Goal: Transaction & Acquisition: Purchase product/service

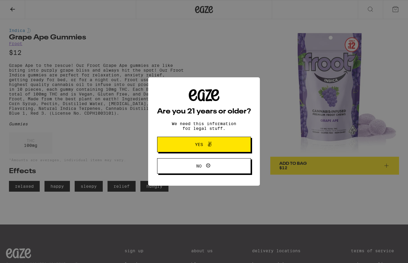
click at [208, 141] on button "Yes" at bounding box center [204, 145] width 94 height 16
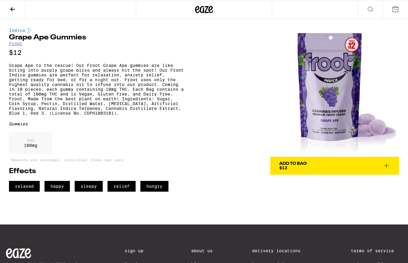
click at [371, 15] on button at bounding box center [370, 9] width 25 height 19
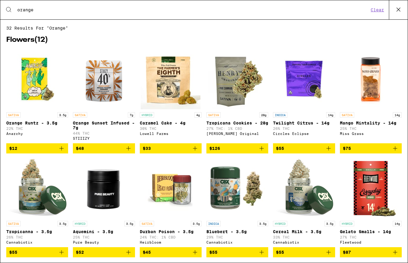
scroll to position [-1, 0]
click at [204, 13] on input "orange" at bounding box center [193, 9] width 352 height 5
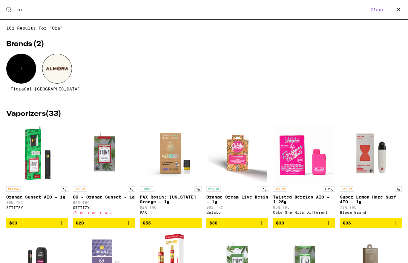
type input "o"
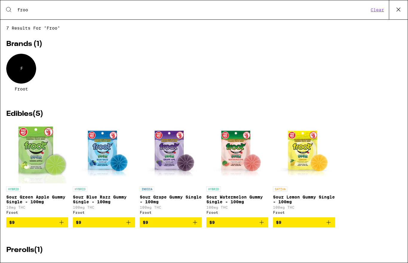
type input "froot"
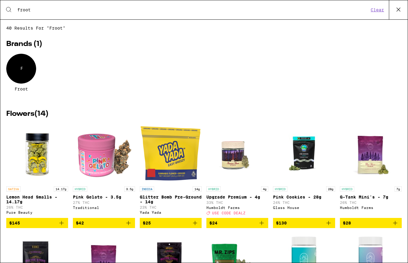
click at [25, 81] on div "F" at bounding box center [21, 69] width 30 height 30
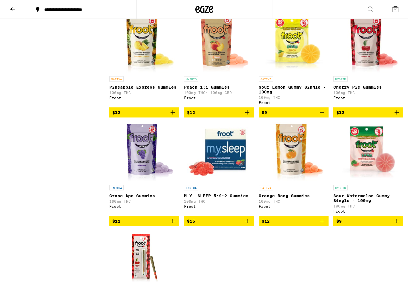
scroll to position [488, 0]
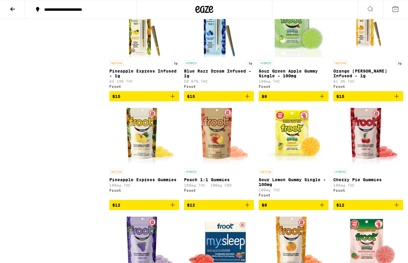
click at [365, 146] on img "Open page for Cherry Pie Gummies from Froot" at bounding box center [367, 136] width 61 height 60
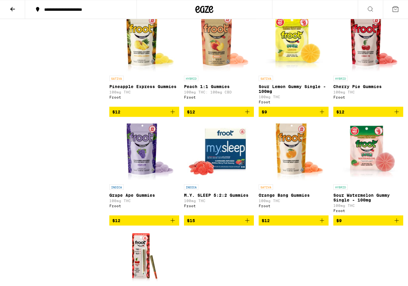
click at [290, 173] on img "Open page for Orange Bang Gummies from Froot" at bounding box center [293, 152] width 61 height 60
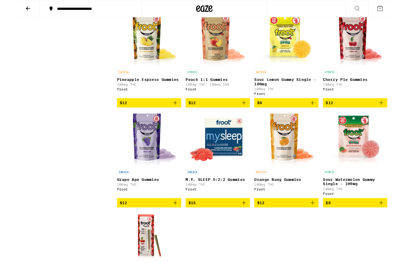
scroll to position [488, 0]
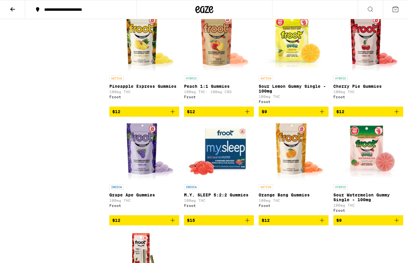
click at [145, 163] on img "Open page for Grape Ape Gummies from Froot" at bounding box center [144, 151] width 61 height 60
